Goal: Task Accomplishment & Management: Use online tool/utility

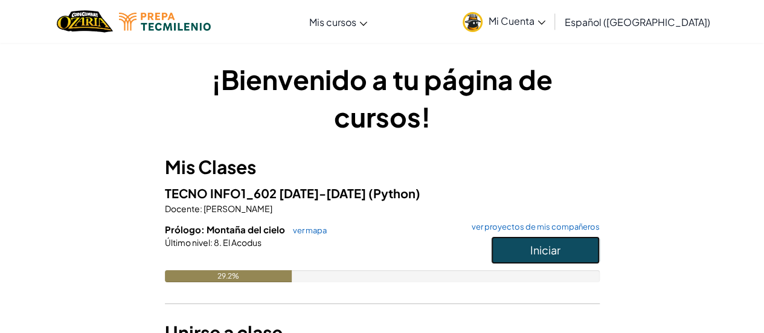
click at [509, 248] on button "Iniciar" at bounding box center [545, 250] width 109 height 28
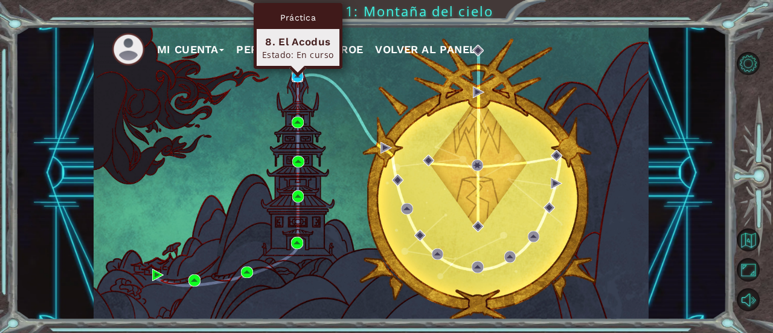
click at [295, 79] on img at bounding box center [297, 76] width 11 height 11
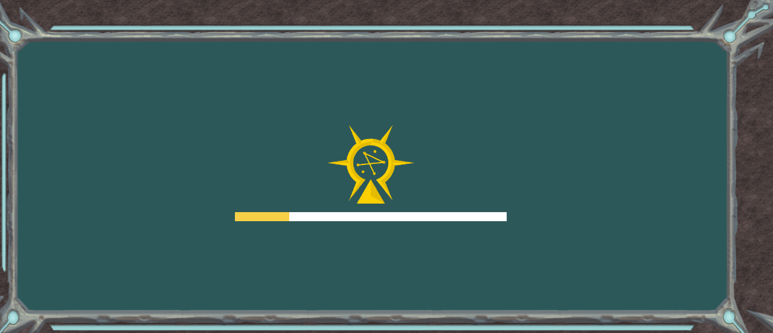
click at [433, 92] on div "Goals Error cargando del servidor Deberás unirte a un curso para jugar a este n…" at bounding box center [386, 166] width 773 height 333
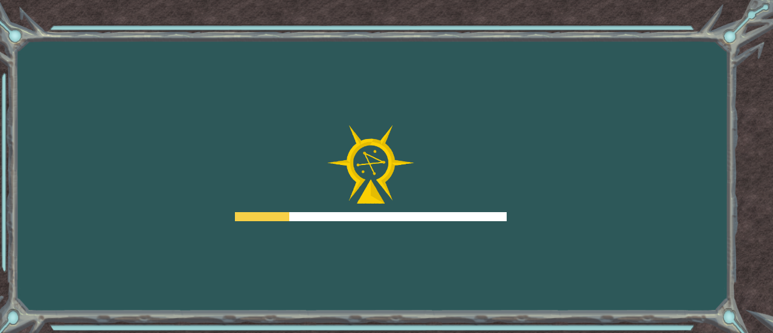
click at [433, 92] on div "Goals Error cargando del servidor Deberás unirte a un curso para jugar a este n…" at bounding box center [386, 166] width 773 height 333
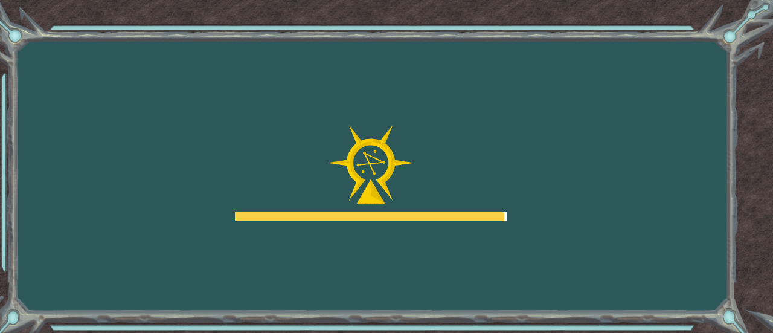
click at [364, 185] on img at bounding box center [370, 164] width 87 height 79
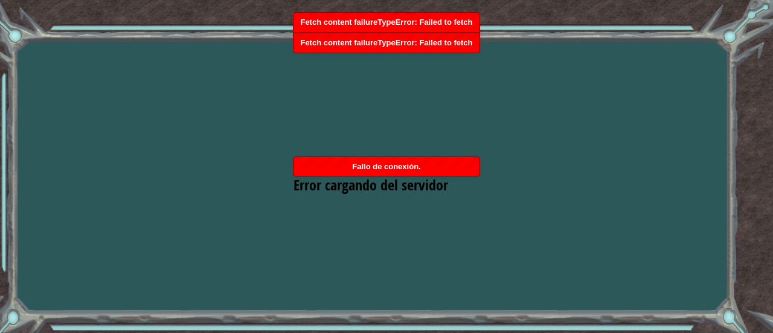
drag, startPoint x: 393, startPoint y: 53, endPoint x: 303, endPoint y: -47, distance: 133.5
click at [303, 0] on html "Goals Error cargando del servidor Deberás unirte a un curso para jugar a este n…" at bounding box center [386, 166] width 773 height 333
click at [428, 164] on div "Fallo de conexión." at bounding box center [387, 167] width 186 height 20
